Goal: Task Accomplishment & Management: Complete application form

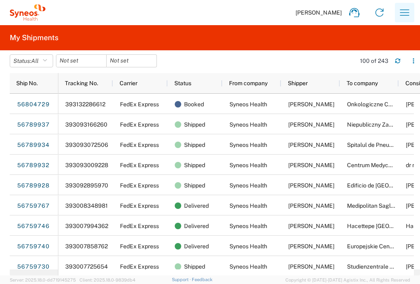
click at [413, 12] on button "button" at bounding box center [404, 12] width 19 height 19
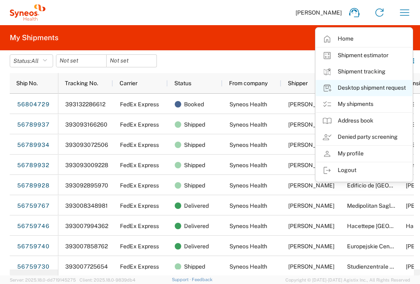
click at [389, 86] on link "Desktop shipment request" at bounding box center [364, 88] width 96 height 16
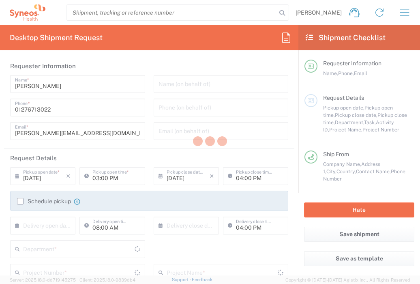
type input "England"
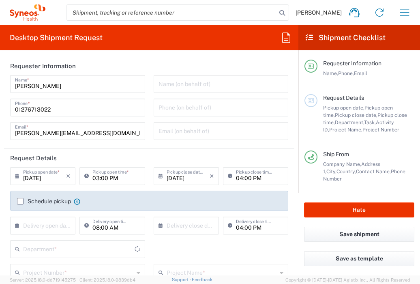
type input "United Kingdom"
type input "3235"
type input "Syneos Health UK Limited"
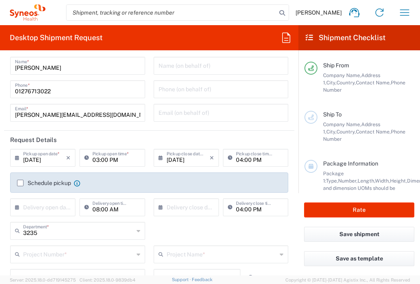
scroll to position [43, 0]
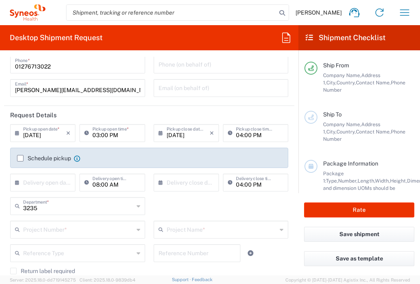
click at [67, 181] on div "× Delivery open date" at bounding box center [42, 182] width 65 height 18
click at [64, 181] on input "text" at bounding box center [44, 182] width 43 height 14
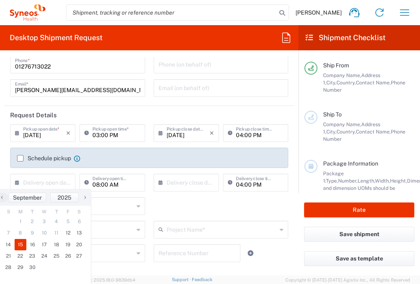
drag, startPoint x: 22, startPoint y: 243, endPoint x: 130, endPoint y: 204, distance: 114.8
click at [23, 243] on span "15" at bounding box center [21, 244] width 12 height 11
type input "09/15/2025"
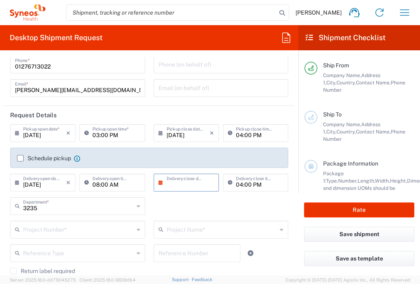
click at [167, 183] on input "text" at bounding box center [188, 182] width 43 height 14
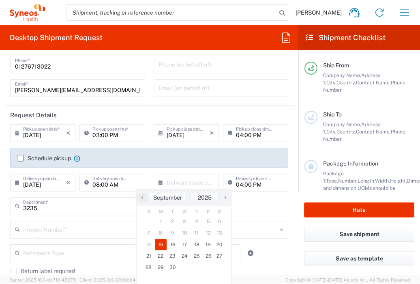
click at [159, 245] on span "15" at bounding box center [161, 244] width 12 height 11
type input "09/15/2025"
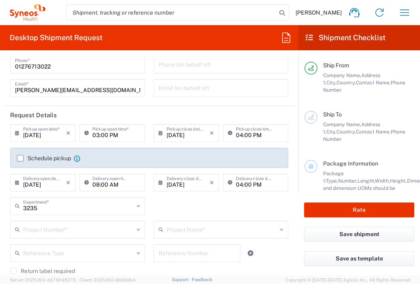
click at [113, 226] on input "text" at bounding box center [78, 229] width 111 height 14
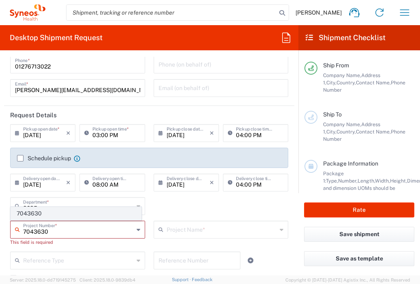
type input "7043630"
click at [103, 213] on span "7043630" at bounding box center [76, 213] width 130 height 13
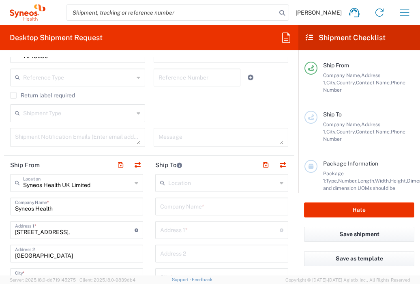
scroll to position [238, 0]
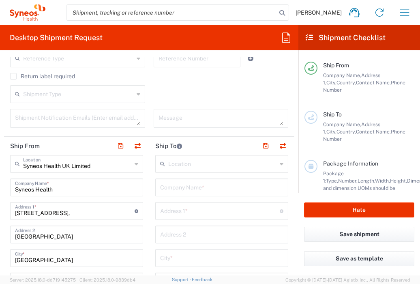
type input "Taiho 7043630"
click at [196, 188] on input "text" at bounding box center [221, 187] width 123 height 14
type input "Europejskie Centrum Zdrowia Otwock"
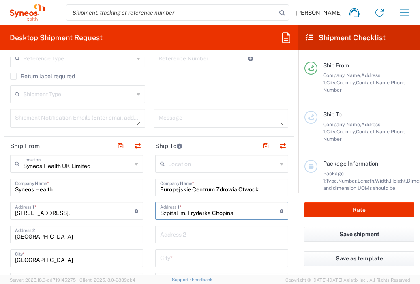
type input "Szpital im. Fryderka Chopina"
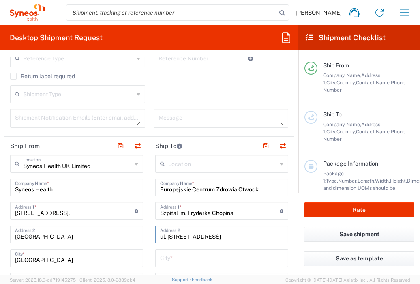
type input "ul. Borowa 14/18"
type input "Otwock"
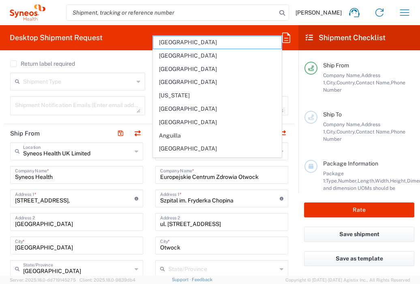
scroll to position [376, 0]
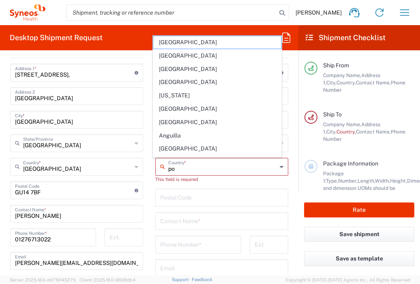
type input "pol"
click at [213, 168] on input "text" at bounding box center [222, 166] width 109 height 14
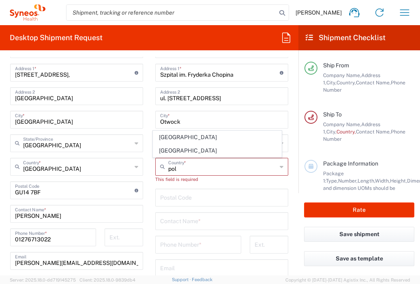
click at [193, 154] on span "Poland" at bounding box center [217, 150] width 128 height 13
type input "Poland"
type input "Sender/Shipper"
type input "Delivery Duty Paid"
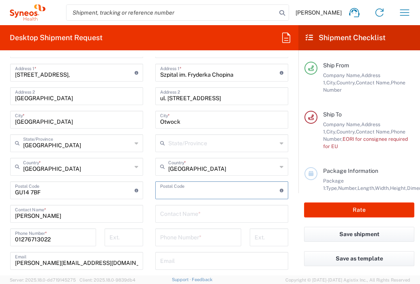
click at [191, 187] on input "undefined" at bounding box center [220, 189] width 120 height 14
type input "05-400"
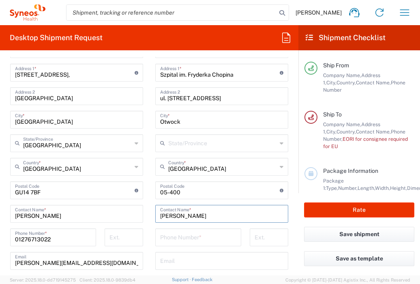
type input "[PERSON_NAME]"
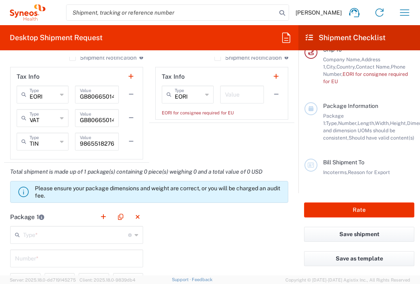
scroll to position [622, 0]
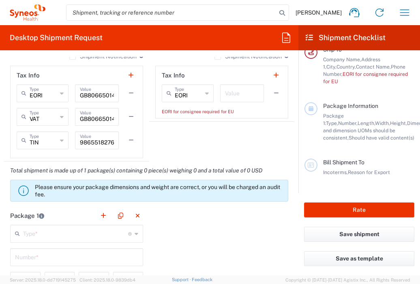
type input "+48227103204"
click at [245, 94] on input "text" at bounding box center [242, 93] width 34 height 14
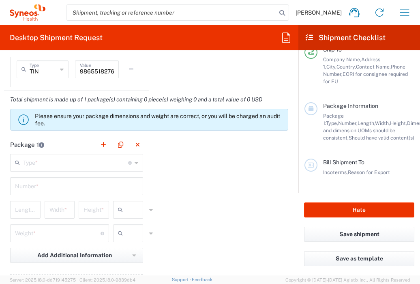
scroll to position [753, 0]
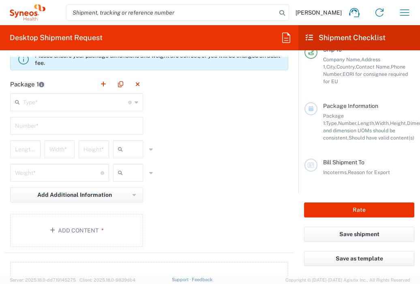
type input "1"
click at [88, 108] on div "Type * Material used to package goods" at bounding box center [76, 102] width 133 height 18
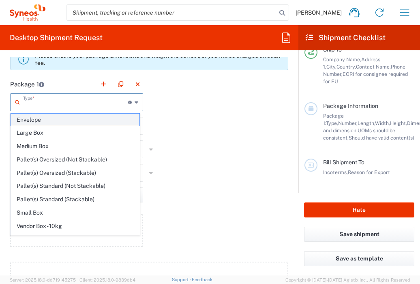
click at [75, 119] on span "Envelope" at bounding box center [75, 119] width 128 height 13
type input "Envelope"
type input "1"
type input "9.5"
type input "12.5"
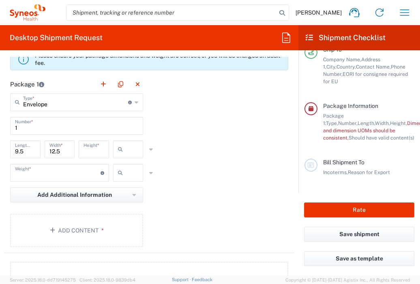
type input "0.25"
type input "in"
type input "0.45"
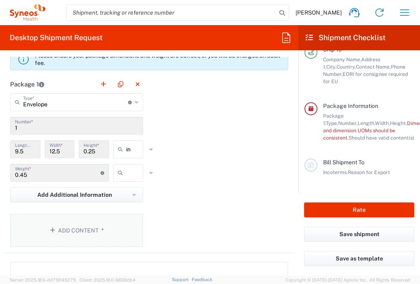
click at [69, 225] on button "Add Content *" at bounding box center [76, 230] width 133 height 33
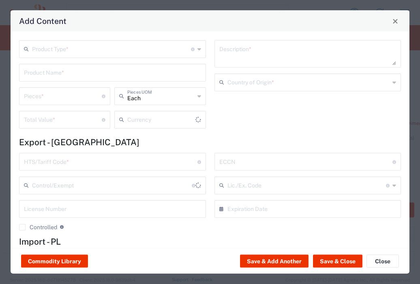
type input "US Dollar"
click at [118, 50] on input "text" at bounding box center [111, 48] width 159 height 14
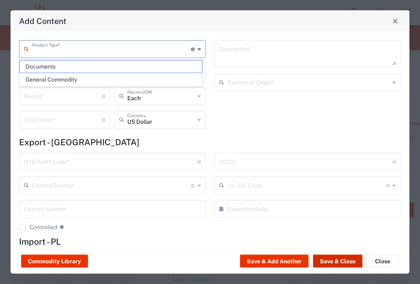
click at [330, 259] on button "Save & Close" at bounding box center [337, 261] width 49 height 13
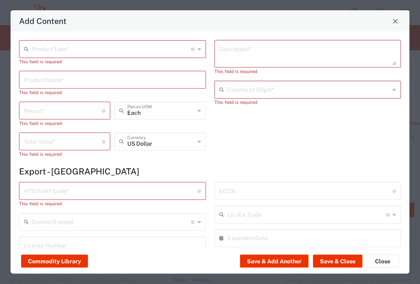
click at [135, 43] on input "text" at bounding box center [111, 48] width 159 height 14
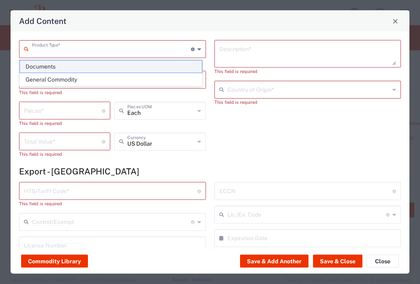
click at [128, 63] on span "Documents" at bounding box center [111, 66] width 182 height 13
type input "Documents"
type input "1"
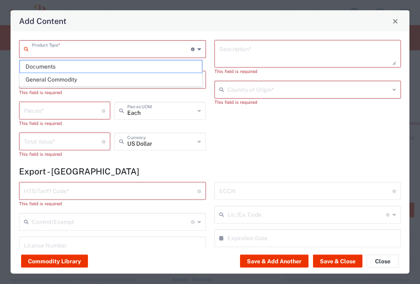
type textarea "Documents"
type input "United Kingdom"
type input "0000.00.0000"
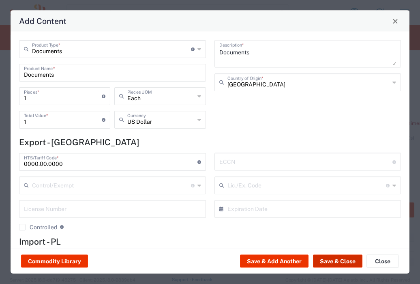
click at [339, 263] on button "Save & Close" at bounding box center [337, 261] width 49 height 13
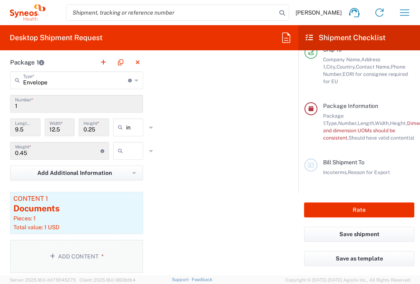
scroll to position [775, 0]
click at [129, 156] on input "text" at bounding box center [136, 150] width 20 height 13
click at [134, 183] on span "lbs" at bounding box center [125, 181] width 28 height 13
type input "lbs"
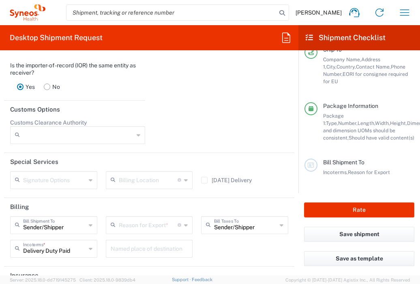
scroll to position [1150, 0]
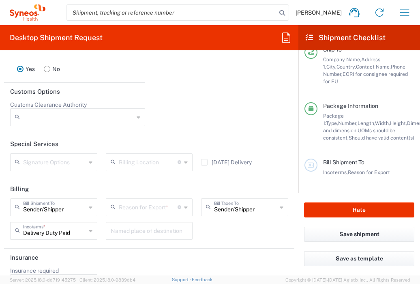
click at [149, 211] on input "text" at bounding box center [148, 206] width 59 height 14
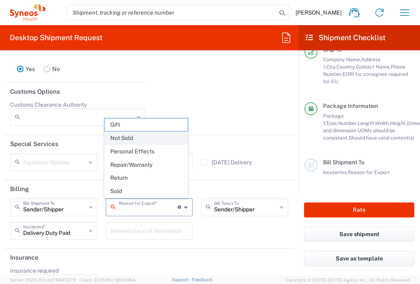
click at [154, 138] on span "Not Sold" at bounding box center [146, 138] width 83 height 13
type input "Not Sold"
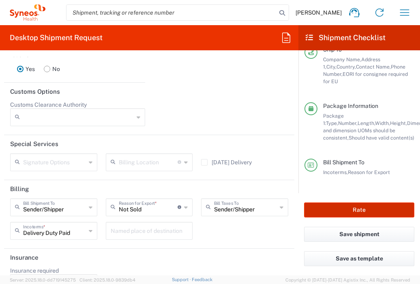
click at [342, 205] on button "Rate" at bounding box center [359, 209] width 110 height 15
type input "7043630"
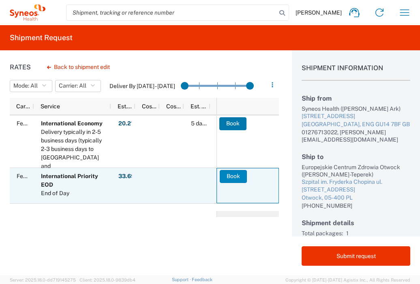
click at [224, 180] on button "Book" at bounding box center [233, 176] width 27 height 13
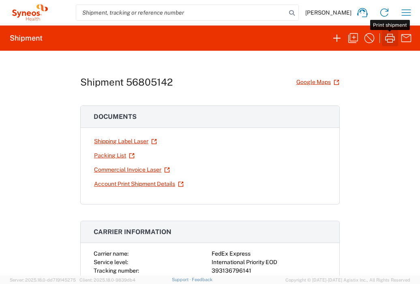
click at [391, 39] on icon "button" at bounding box center [389, 38] width 13 height 13
click at [411, 11] on icon "button" at bounding box center [406, 12] width 13 height 13
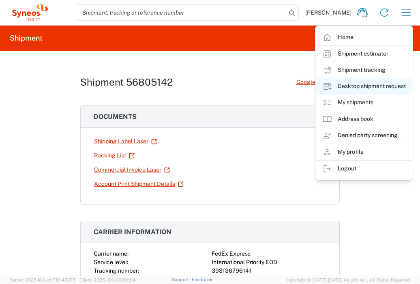
click at [385, 88] on link "Desktop shipment request" at bounding box center [364, 86] width 96 height 16
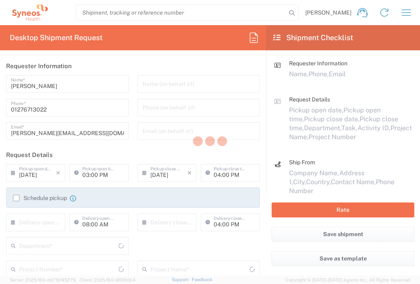
type input "England"
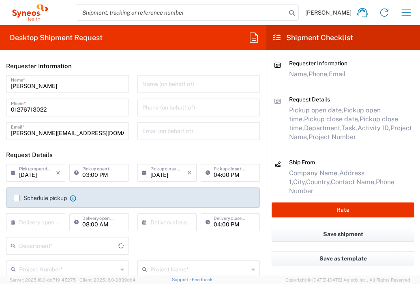
type input "3235"
click at [41, 221] on input "text" at bounding box center [37, 221] width 37 height 14
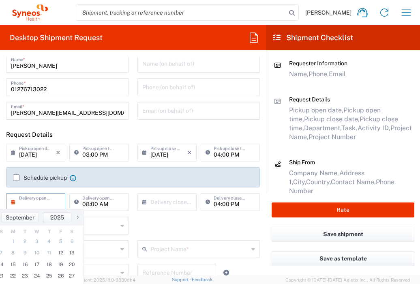
scroll to position [22, 0]
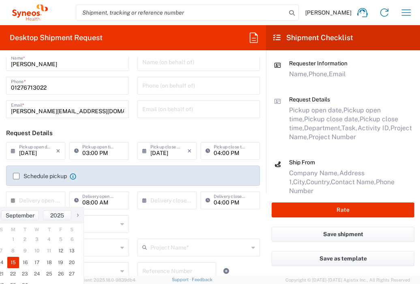
click at [16, 261] on span "15" at bounding box center [13, 262] width 12 height 11
type input "09/15/2025"
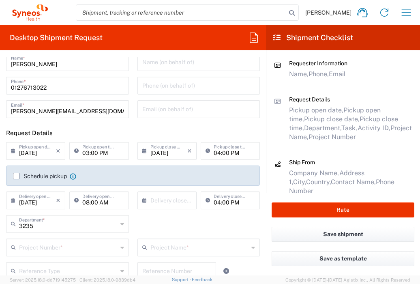
click at [155, 196] on input "text" at bounding box center [168, 200] width 37 height 14
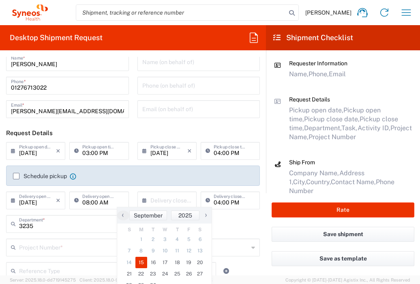
click at [144, 260] on span "15" at bounding box center [141, 262] width 12 height 11
type input "09/15/2025"
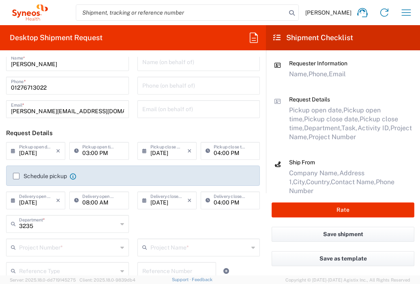
click at [80, 248] on input "text" at bounding box center [68, 247] width 98 height 14
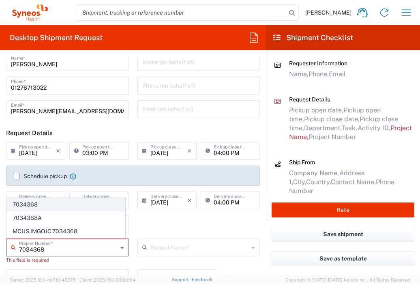
type input "7034368"
click at [68, 206] on span "7034368" at bounding box center [66, 204] width 118 height 13
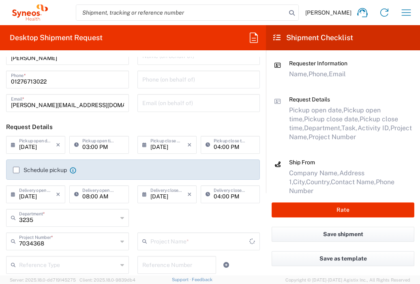
type input "Incyte 7034368"
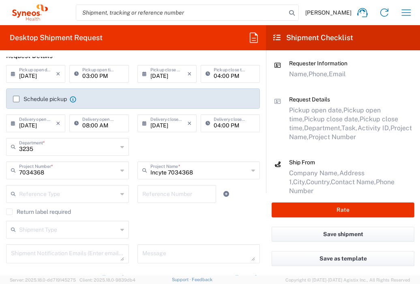
scroll to position [233, 0]
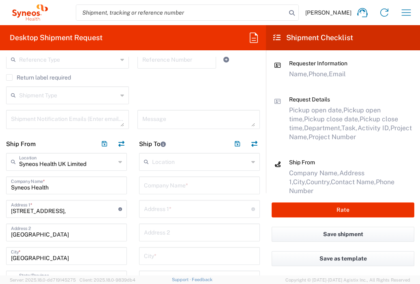
click at [174, 190] on input "text" at bounding box center [199, 185] width 111 height 14
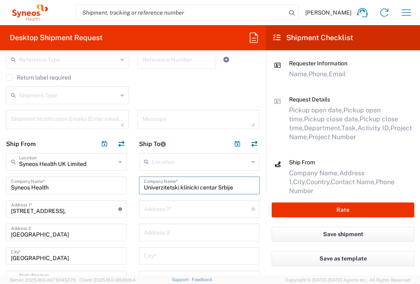
type input "Univerzitetski klinicki centar Srbije"
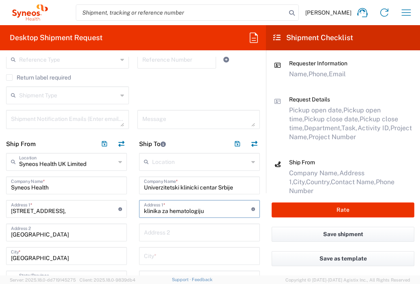
type input "klinika za hematologiju"
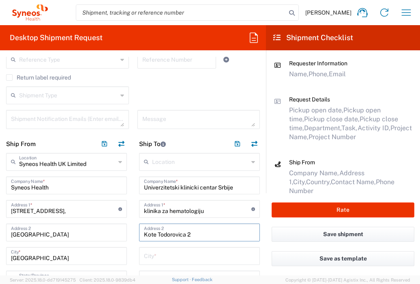
type input "Kote Todorovica 2"
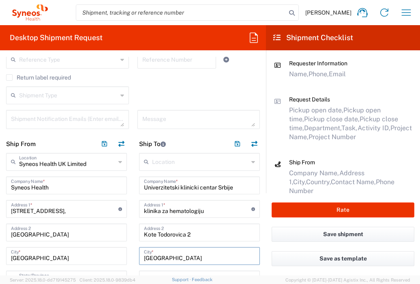
type input "Belgrade"
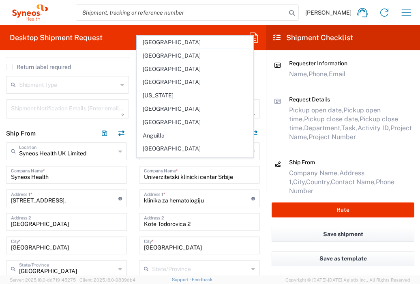
scroll to position [369, 0]
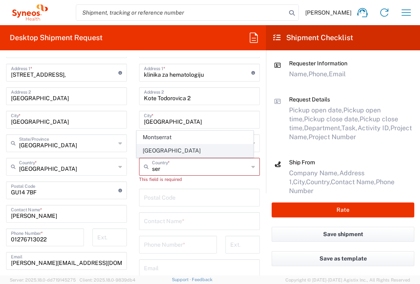
click at [176, 148] on span "Serbia" at bounding box center [195, 150] width 116 height 13
type input "Serbia"
type input "Sender/Shipper"
type input "Delivery Duty Paid"
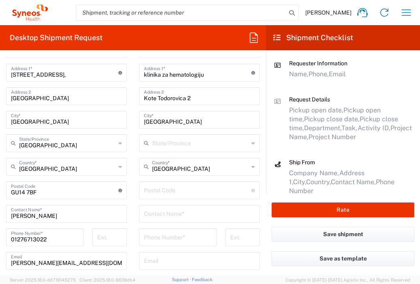
click at [177, 190] on input "undefined" at bounding box center [197, 189] width 107 height 14
type input "11000"
type input "Darko Antic"
type input "\"
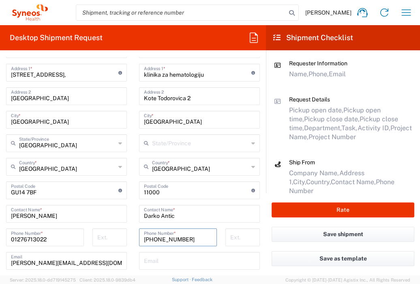
type input "+38163634747"
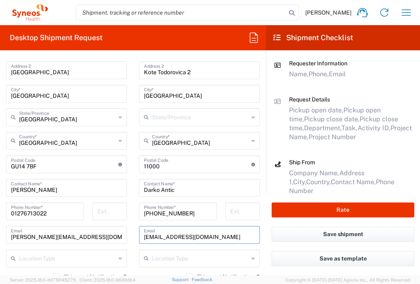
scroll to position [535, 0]
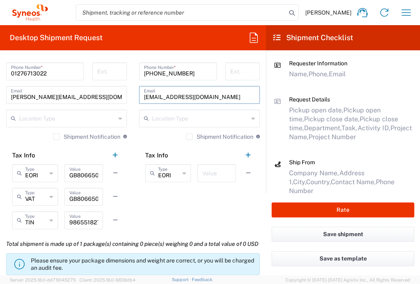
type input "darko.antic1510976@gmail.com"
click at [206, 172] on input "text" at bounding box center [216, 172] width 29 height 14
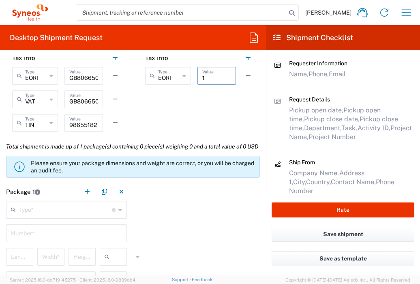
scroll to position [728, 0]
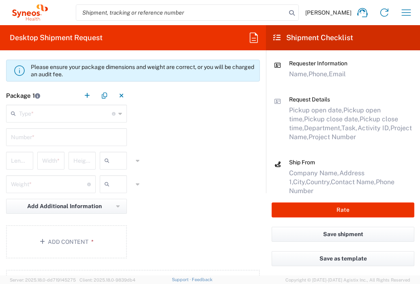
type input "1"
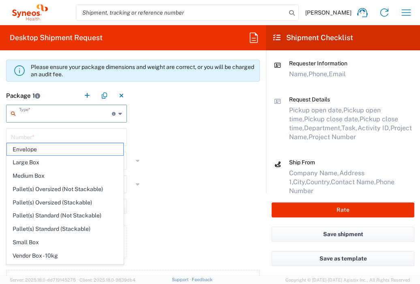
click at [73, 120] on input "text" at bounding box center [65, 113] width 93 height 14
click at [70, 146] on span "Envelope" at bounding box center [65, 149] width 116 height 13
type input "Envelope"
type input "1"
type input "9.5"
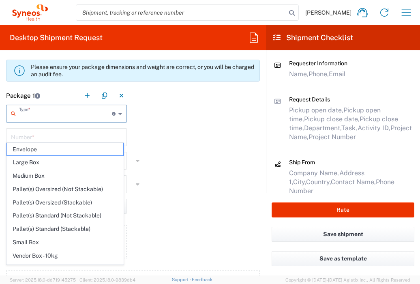
type input "12.5"
type input "0.25"
type input "in"
type input "0.45"
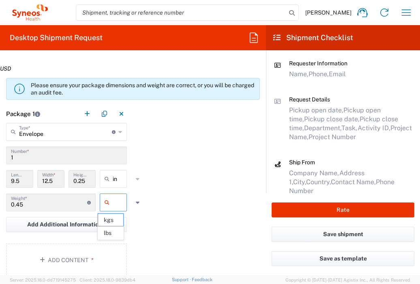
click at [115, 203] on input "text" at bounding box center [123, 202] width 20 height 13
click at [118, 229] on span "lbs" at bounding box center [110, 233] width 25 height 13
type input "lbs"
click at [109, 248] on button "Add Content *" at bounding box center [66, 259] width 121 height 33
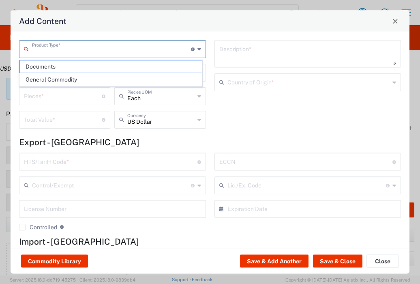
click at [158, 47] on input "text" at bounding box center [111, 48] width 159 height 14
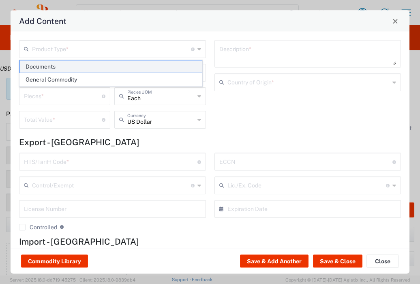
click at [116, 70] on span "Documents" at bounding box center [111, 66] width 182 height 13
type input "Documents"
type input "1"
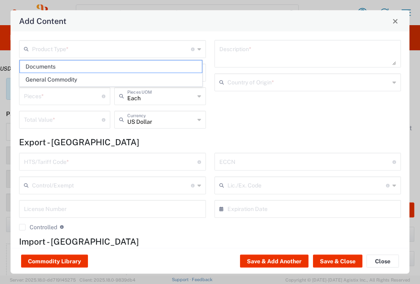
type textarea "Documents"
type input "United Kingdom"
type input "0000.00.0000"
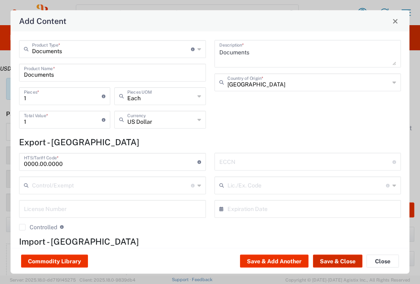
click at [319, 258] on button "Save & Close" at bounding box center [337, 261] width 49 height 13
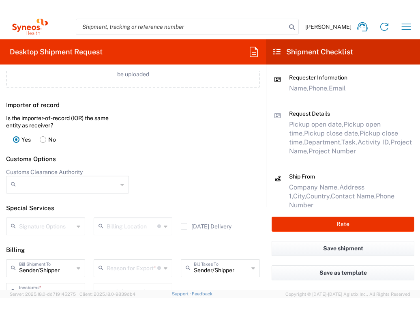
scroll to position [1158, 0]
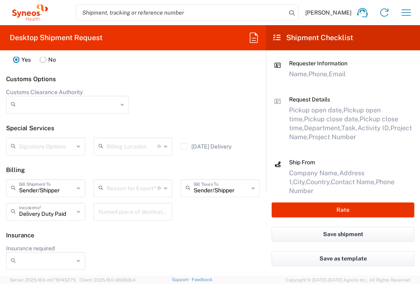
click at [137, 189] on input "text" at bounding box center [132, 187] width 51 height 14
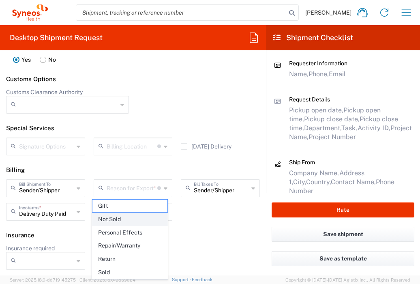
click at [125, 218] on span "Not Sold" at bounding box center [129, 219] width 75 height 13
type input "Not Sold"
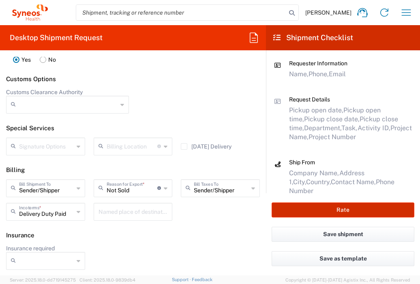
click at [375, 211] on button "Rate" at bounding box center [343, 209] width 143 height 15
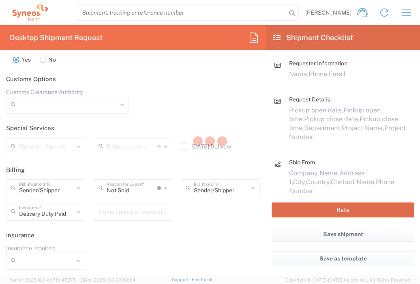
type input "7034368"
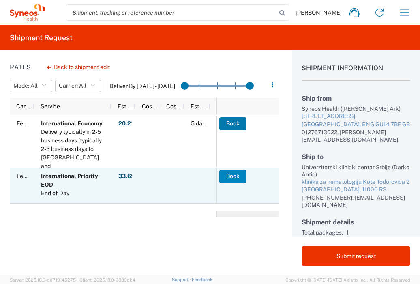
click at [232, 178] on button "Book" at bounding box center [232, 176] width 27 height 13
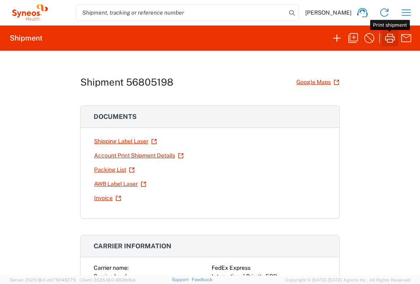
click at [392, 34] on icon "button" at bounding box center [390, 38] width 10 height 9
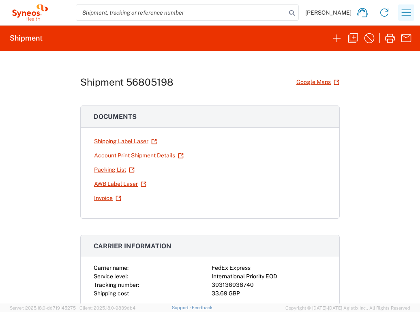
click at [405, 15] on icon "button" at bounding box center [406, 12] width 9 height 6
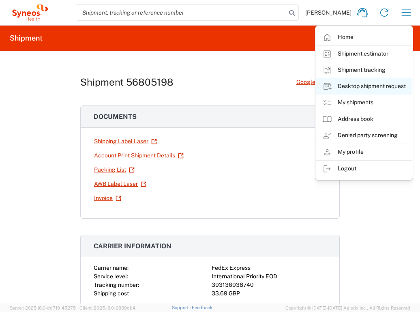
click at [395, 84] on link "Desktop shipment request" at bounding box center [364, 86] width 96 height 16
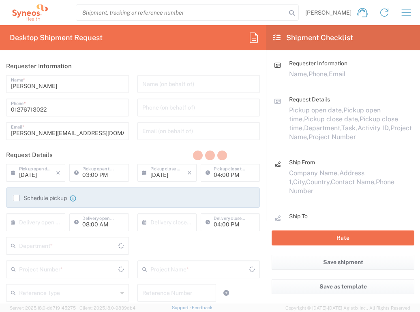
type input "England"
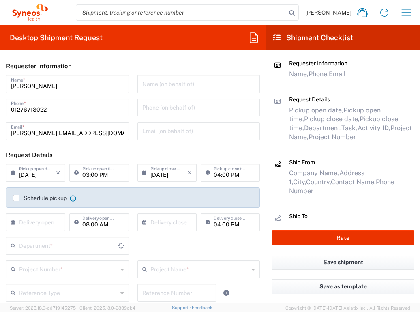
type input "3235"
click at [53, 221] on input "text" at bounding box center [37, 221] width 37 height 14
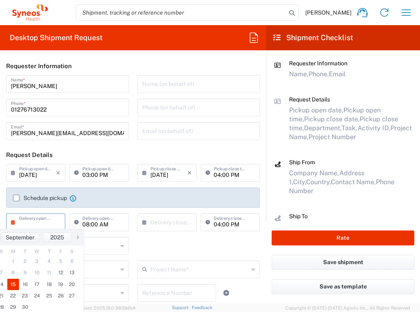
click at [15, 283] on span "15" at bounding box center [13, 283] width 12 height 11
type input "09/15/2025"
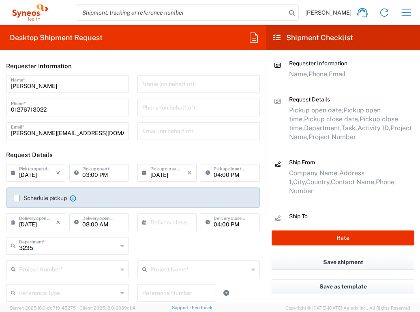
click at [162, 221] on input "text" at bounding box center [168, 221] width 37 height 14
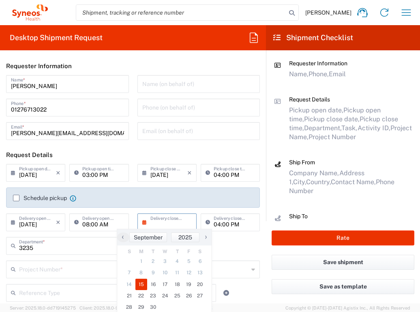
click at [141, 283] on span "15" at bounding box center [141, 283] width 12 height 11
type input "09/15/2025"
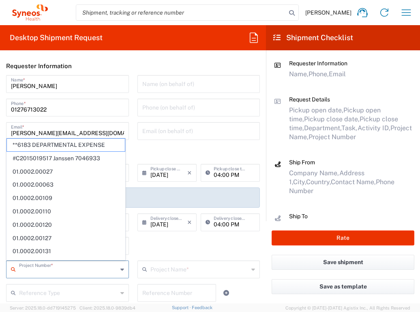
click at [79, 268] on input "text" at bounding box center [68, 268] width 98 height 14
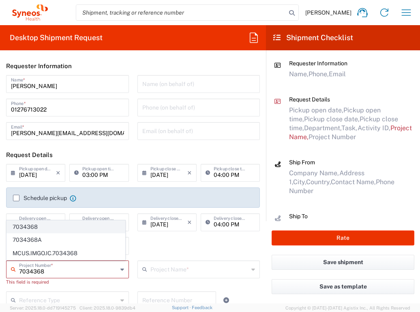
type input "7034368"
click at [80, 227] on span "7034368" at bounding box center [66, 226] width 118 height 13
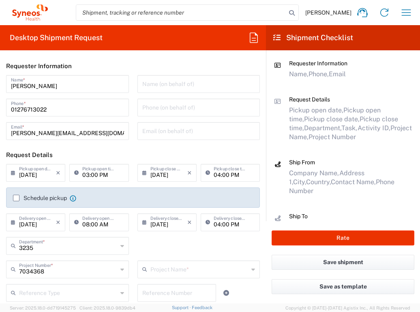
type input "Incyte 7034368"
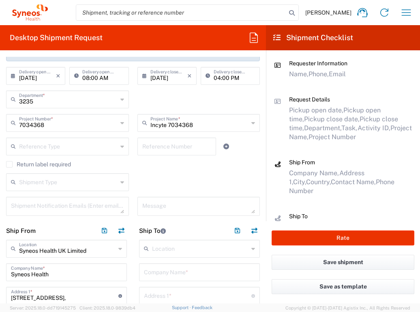
scroll to position [162, 0]
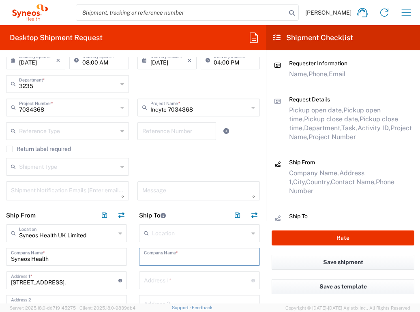
click at [178, 253] on input "text" at bounding box center [199, 256] width 111 height 14
type input "Univerzitetski klinicki centar Srbije"
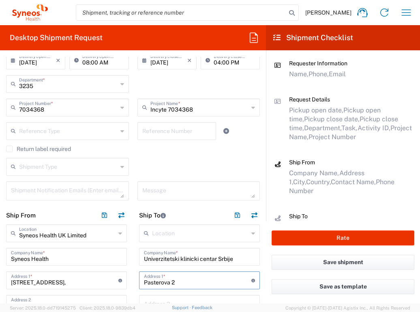
type input "Pasterova 2"
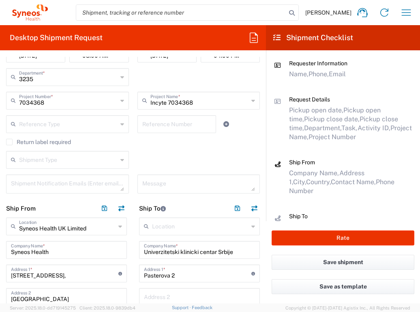
scroll to position [308, 0]
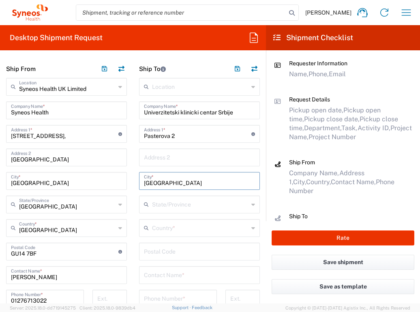
type input "Belgrade"
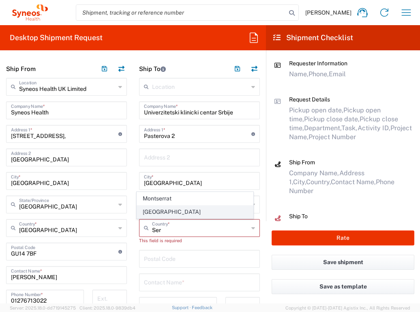
click at [150, 213] on span "Serbia" at bounding box center [195, 211] width 116 height 13
type input "Serbia"
type input "Sender/Shipper"
type input "Delivery Duty Paid"
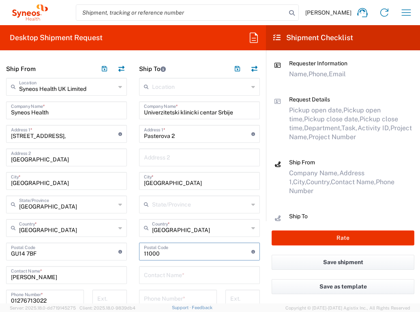
type input "11000"
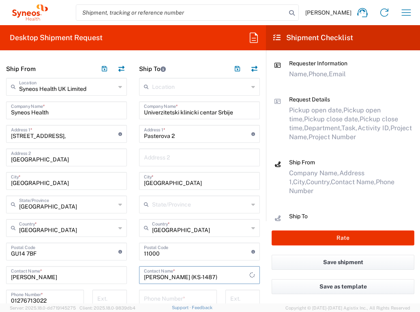
type input "Jana Pavlovic (KS-1487)"
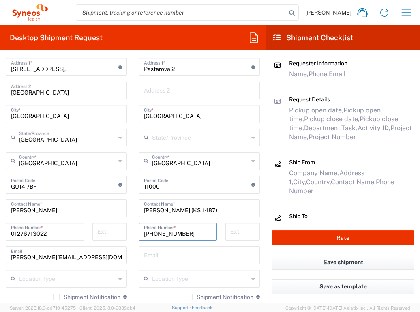
scroll to position [388, 0]
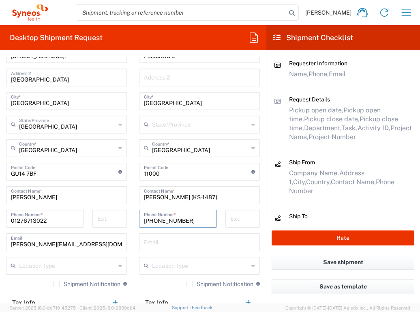
type input "+3816683000050"
click at [158, 245] on input "text" at bounding box center [199, 241] width 111 height 14
type input "jasna.pavlovic@kcs.ac.rs"
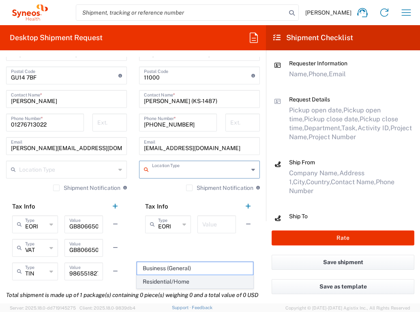
scroll to position [487, 0]
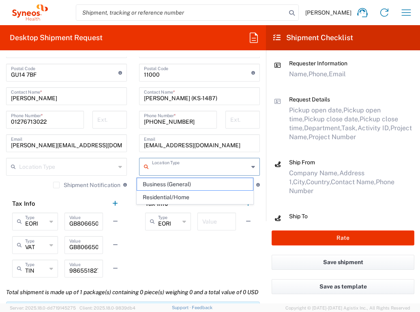
click at [202, 224] on input "text" at bounding box center [216, 221] width 29 height 14
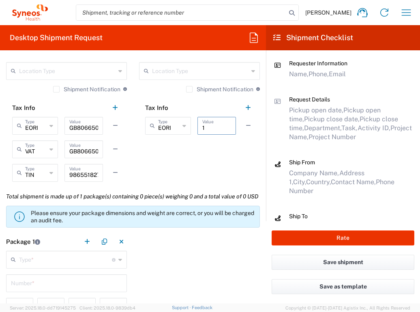
scroll to position [634, 0]
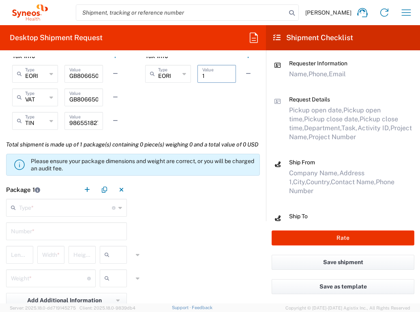
type input "1"
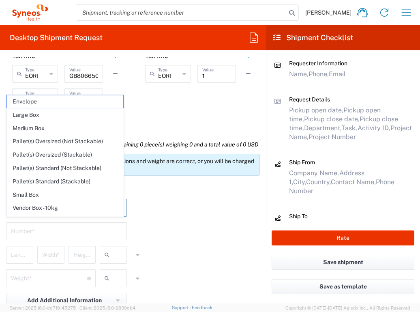
click at [63, 214] on input "text" at bounding box center [65, 207] width 93 height 14
click at [71, 100] on span "Envelope" at bounding box center [65, 101] width 116 height 13
type input "Envelope"
type input "1"
type input "9.5"
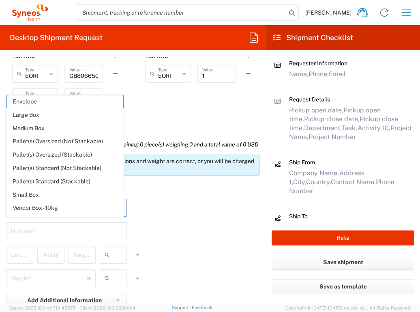
type input "12.5"
type input "0.25"
type input "in"
type input "0.45"
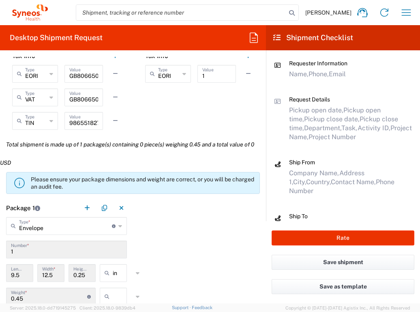
scroll to position [728, 0]
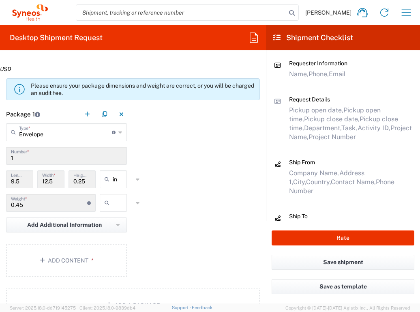
click at [113, 201] on input "text" at bounding box center [123, 202] width 20 height 13
click at [117, 232] on span "lbs" at bounding box center [110, 233] width 25 height 13
type input "lbs"
click at [104, 252] on button "Add Content *" at bounding box center [66, 260] width 121 height 33
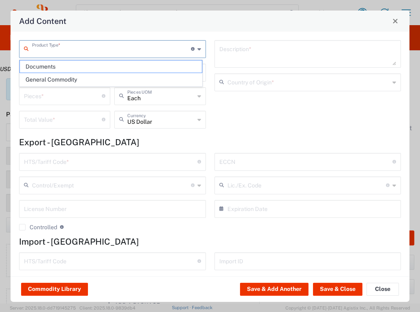
click at [125, 52] on input "text" at bounding box center [111, 48] width 159 height 14
click at [125, 69] on span "Documents" at bounding box center [111, 66] width 182 height 13
type input "Documents"
type input "1"
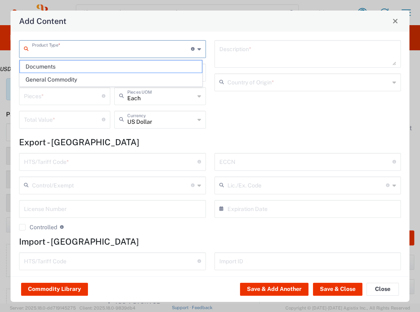
type input "1"
type textarea "Documents"
type input "United Kingdom"
type input "0000.00.0000"
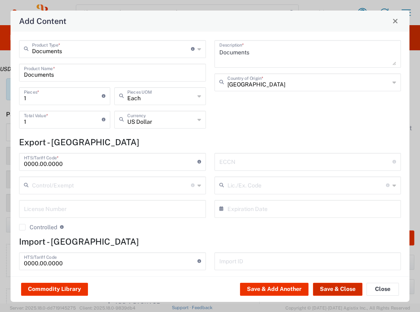
click at [340, 283] on button "Save & Close" at bounding box center [337, 289] width 49 height 13
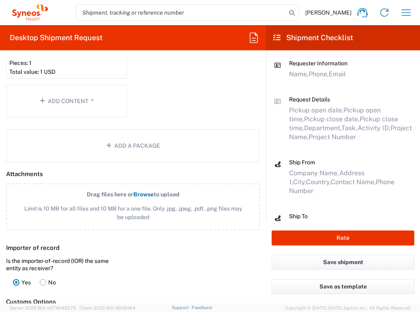
scroll to position [1083, 0]
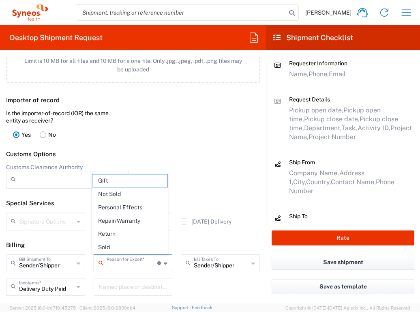
click at [134, 266] on input "text" at bounding box center [132, 262] width 51 height 14
click at [132, 195] on span "Not Sold" at bounding box center [129, 194] width 75 height 13
type input "Not Sold"
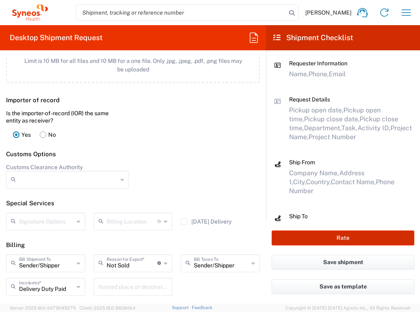
click at [330, 238] on button "Rate" at bounding box center [343, 237] width 143 height 15
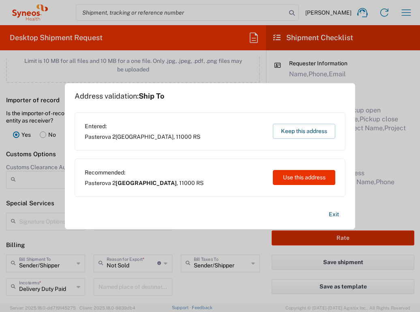
type input "7034368"
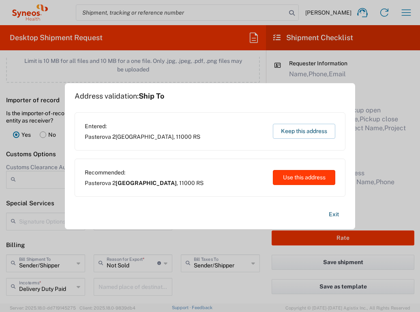
click at [315, 173] on button "Use this address" at bounding box center [304, 177] width 62 height 15
type input "Beograd"
type input "Serbia"
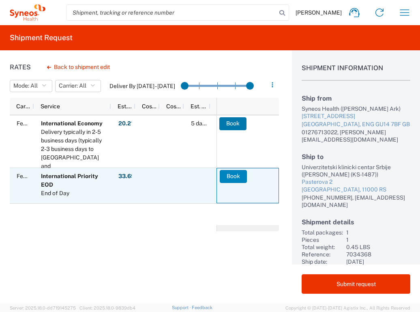
click at [239, 177] on button "Book" at bounding box center [233, 176] width 27 height 13
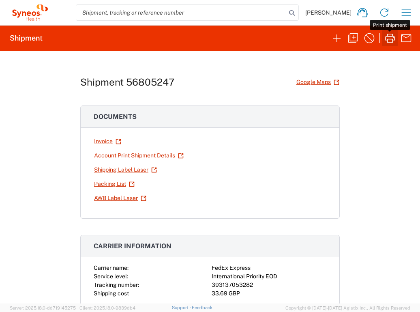
click at [390, 36] on icon "button" at bounding box center [389, 38] width 13 height 13
